Goal: Navigation & Orientation: Find specific page/section

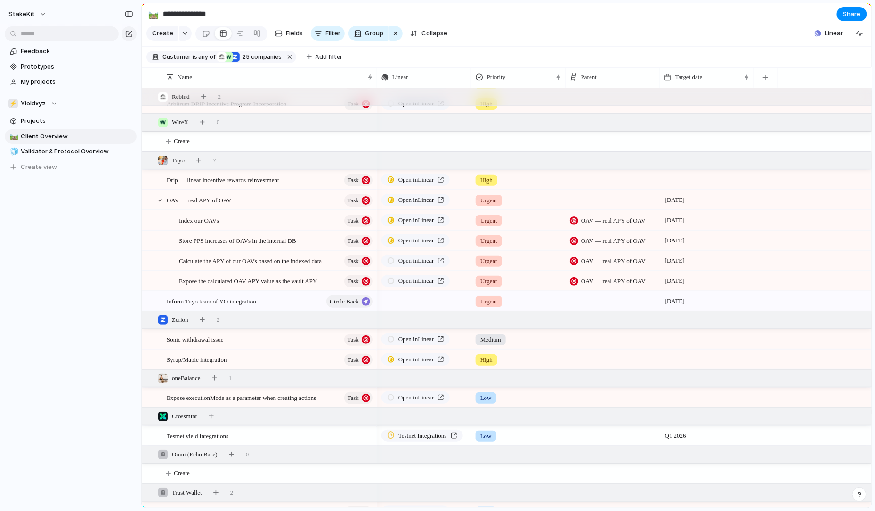
click at [74, 144] on div "🛤️ Client Overview 🧊 Validator & Protocol Overview To pick up a draggable item,…" at bounding box center [71, 151] width 132 height 45
click at [73, 153] on span "Validator & Protocol Overview" at bounding box center [77, 151] width 112 height 9
type input "**********"
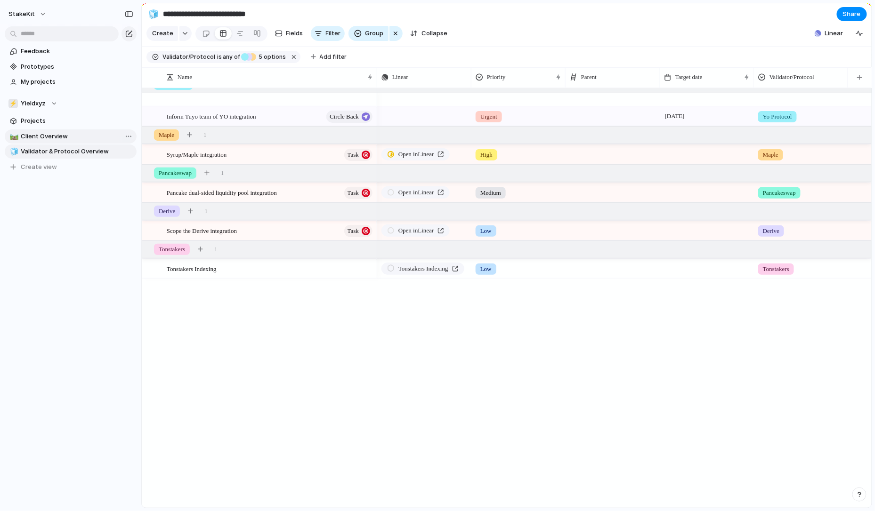
click at [82, 129] on div "🛤️ Client Overview" at bounding box center [71, 136] width 132 height 14
click at [298, 413] on div "Inform Tuyo team of YO integration Circle Back Syrup/Maple integration Task Pan…" at bounding box center [507, 298] width 730 height 420
click at [236, 38] on div at bounding box center [240, 33] width 8 height 15
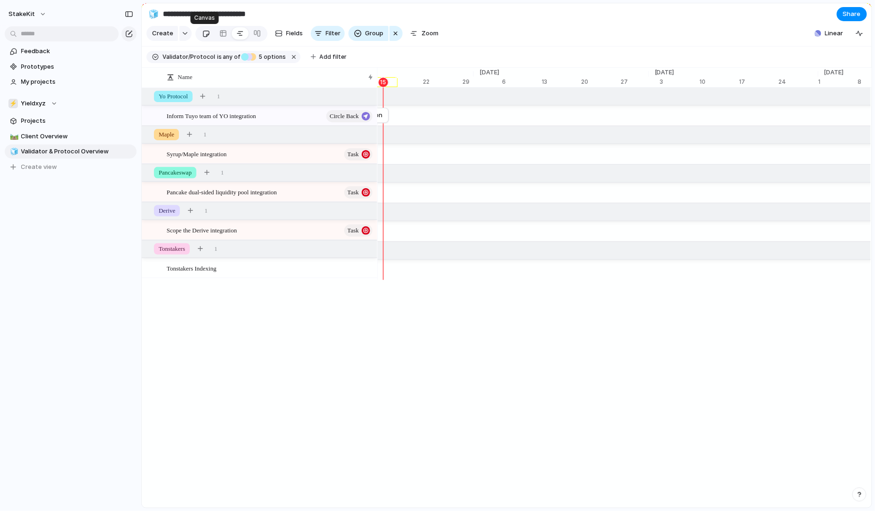
click at [210, 32] on link at bounding box center [205, 33] width 17 height 15
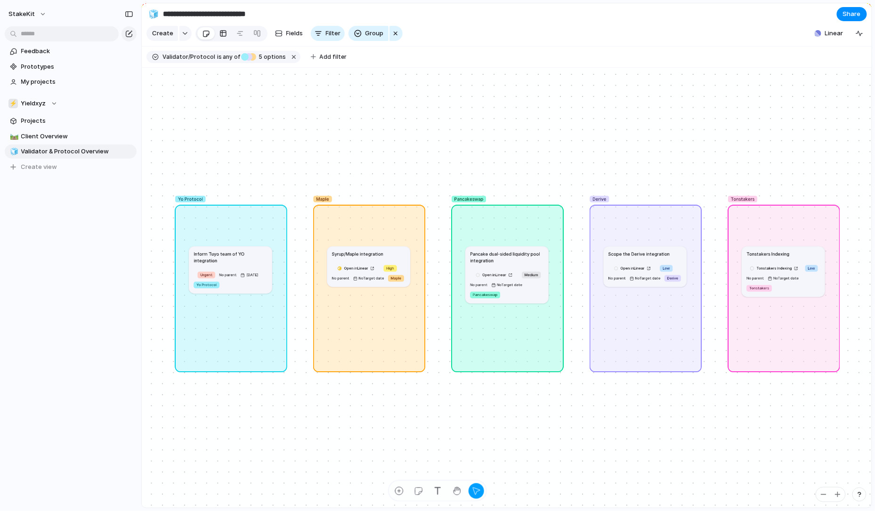
click at [220, 40] on div at bounding box center [223, 33] width 8 height 15
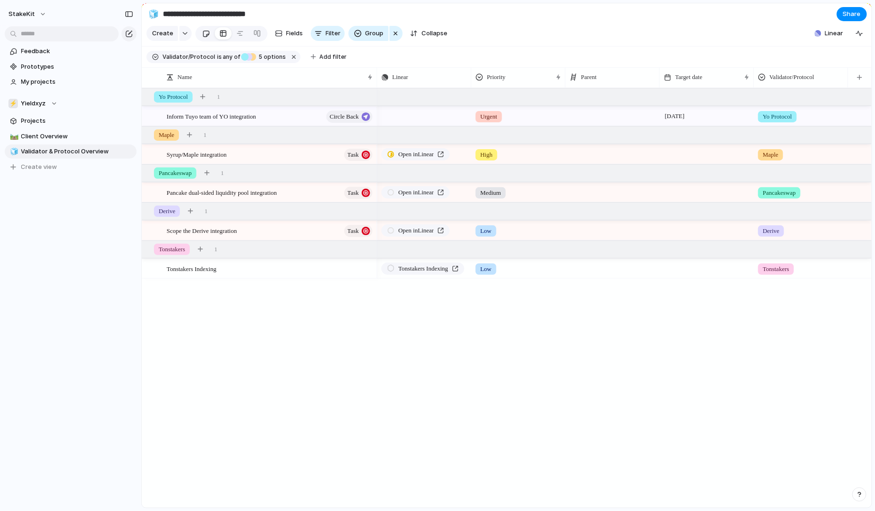
click at [205, 34] on div at bounding box center [206, 34] width 8 height 16
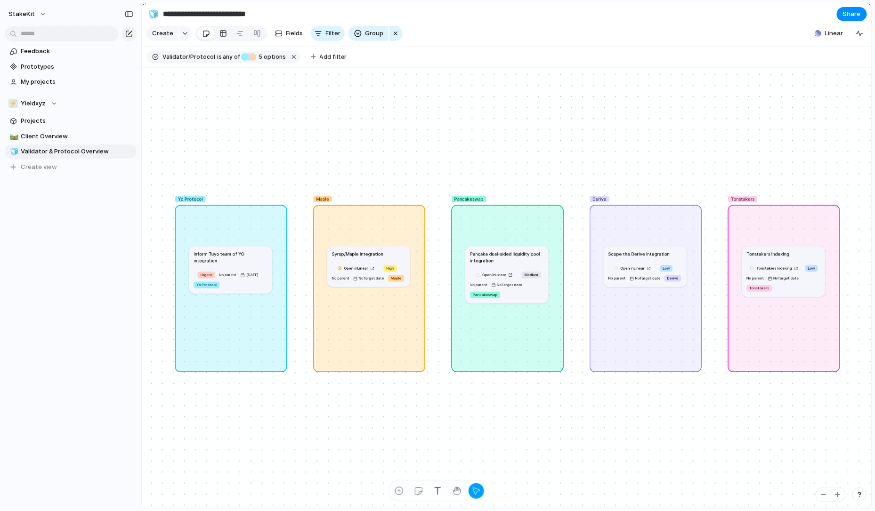
click at [221, 38] on div at bounding box center [223, 33] width 8 height 15
